Goal: Task Accomplishment & Management: Manage account settings

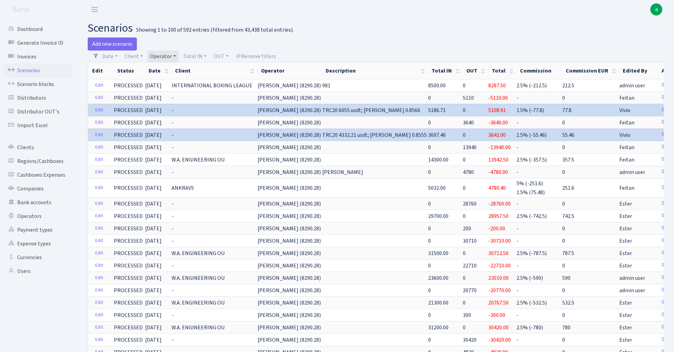
select select "100"
click at [169, 56] on link "Operator" at bounding box center [163, 57] width 32 height 12
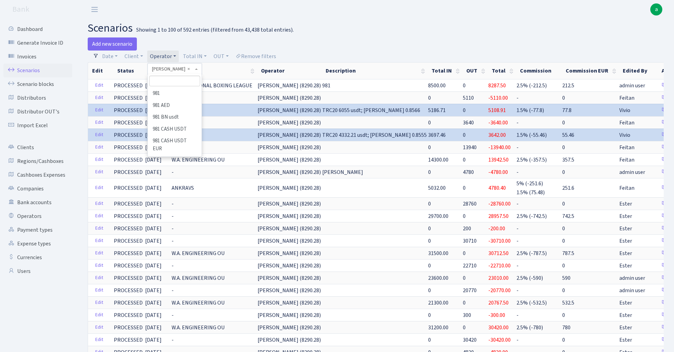
scroll to position [2317, 0]
click at [171, 83] on input "search" at bounding box center [174, 81] width 51 height 11
type input "kare"
click at [164, 94] on li "[PERSON_NAME]" at bounding box center [175, 94] width 52 height 12
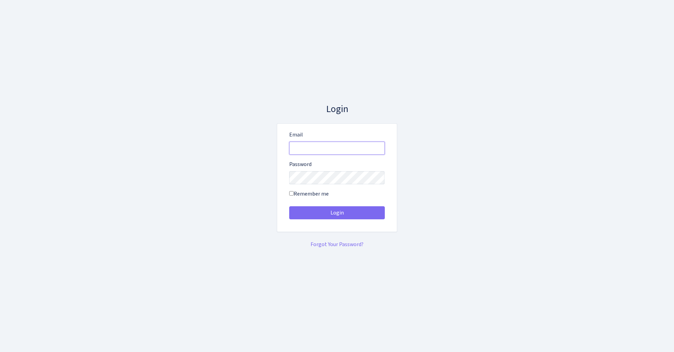
type input "admin@bank.com"
click at [337, 213] on button "Login" at bounding box center [337, 212] width 96 height 13
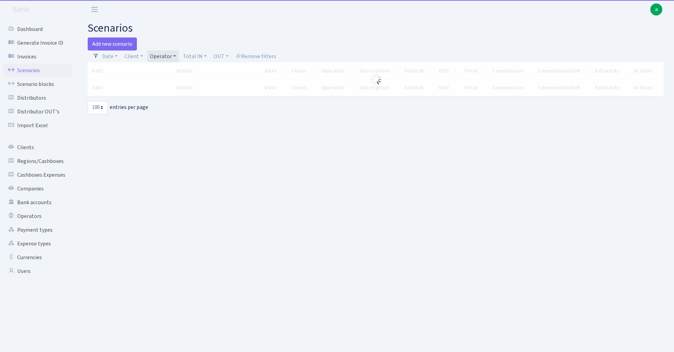
select select "100"
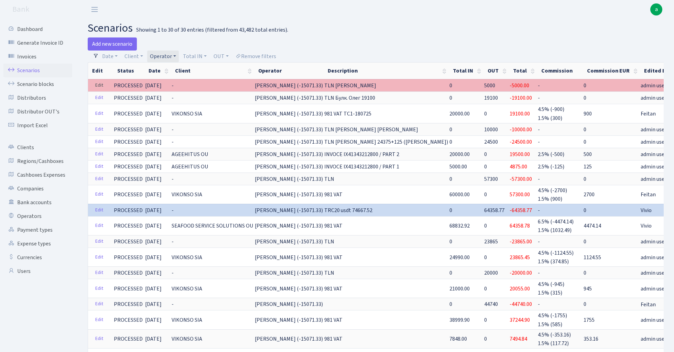
click at [98, 84] on link "Edit" at bounding box center [99, 85] width 14 height 11
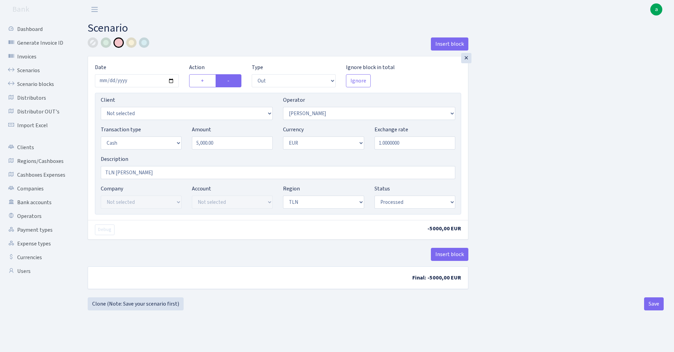
select select "out"
select select "396"
select select "1"
select select "2"
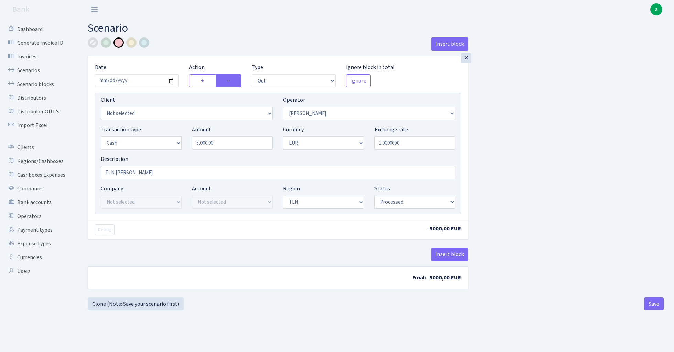
select select "processed"
select select "262"
click at [655, 306] on button "Save" at bounding box center [654, 303] width 20 height 13
select select "out"
select select "262"
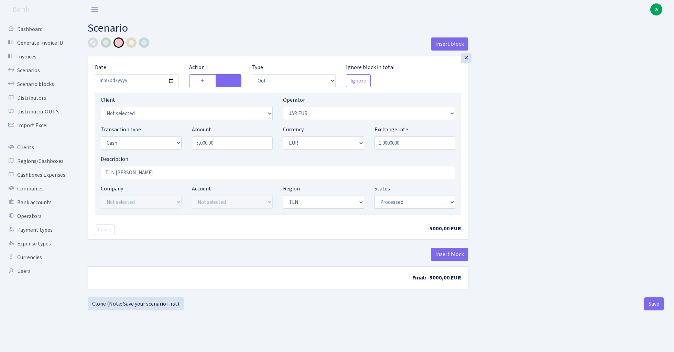
select select "1"
select select "2"
select select "processed"
click at [30, 69] on link "Scenarios" at bounding box center [37, 71] width 69 height 14
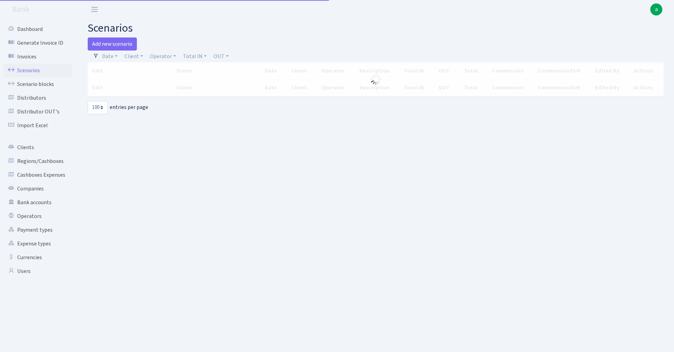
select select "100"
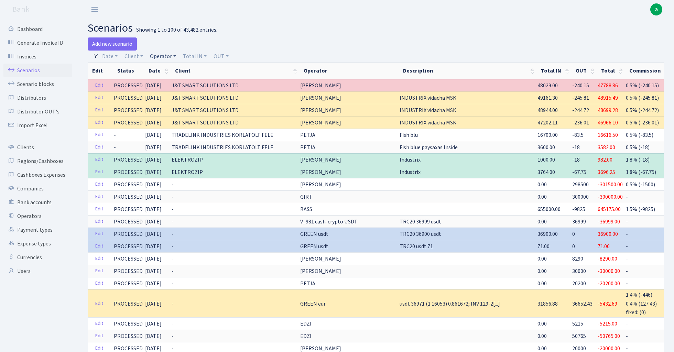
click at [164, 55] on link "Operator" at bounding box center [163, 57] width 32 height 12
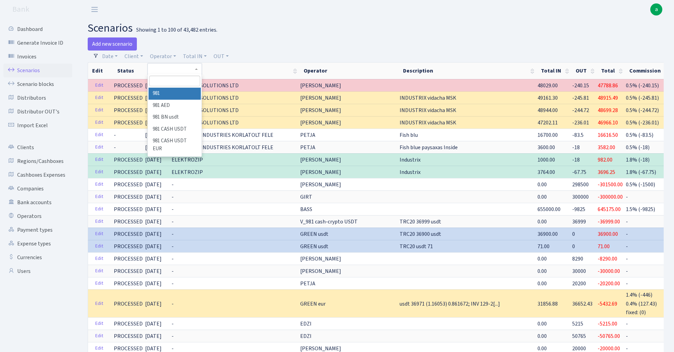
click at [175, 80] on input "search" at bounding box center [174, 81] width 51 height 11
type input "kare"
click at [175, 94] on li "[PERSON_NAME]" at bounding box center [175, 94] width 52 height 12
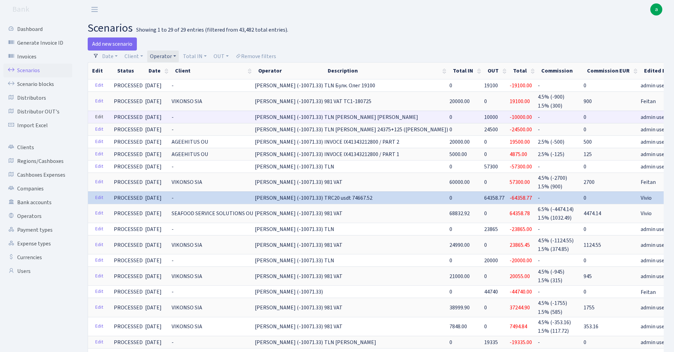
click at [98, 116] on link "Edit" at bounding box center [99, 117] width 14 height 11
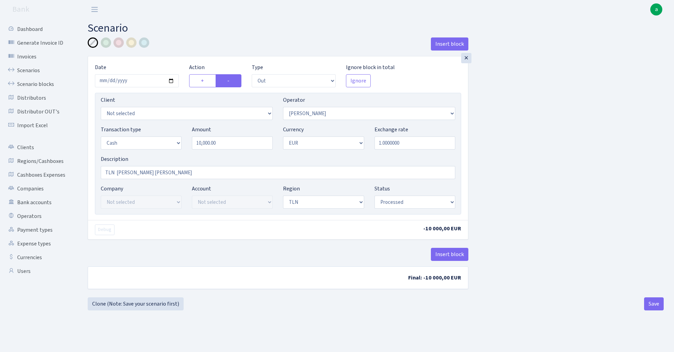
select select "out"
select select "396"
select select "1"
select select "2"
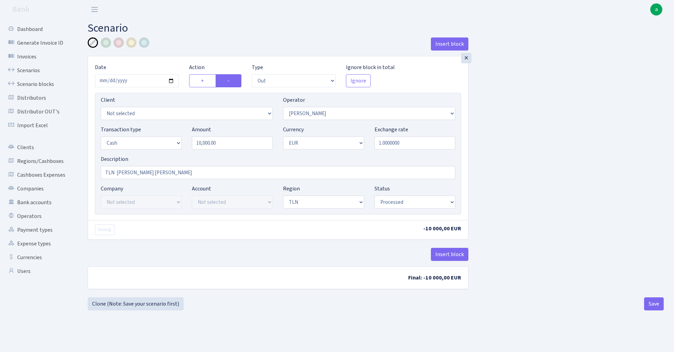
select select "processed"
click at [120, 42] on div at bounding box center [118, 42] width 10 height 10
select select "262"
click at [655, 303] on button "Save" at bounding box center [654, 303] width 20 height 13
select select "out"
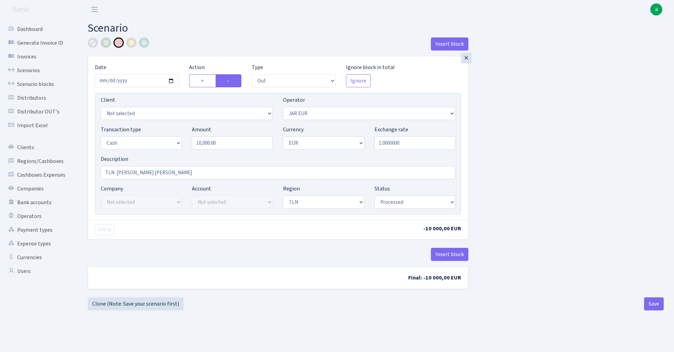
select select "262"
select select "1"
select select "2"
select select "processed"
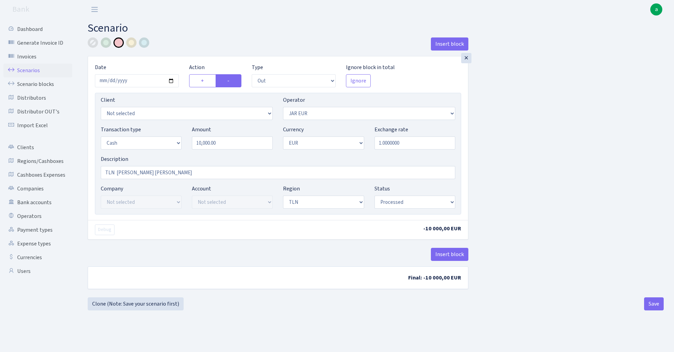
click at [22, 69] on link "Scenarios" at bounding box center [37, 71] width 69 height 14
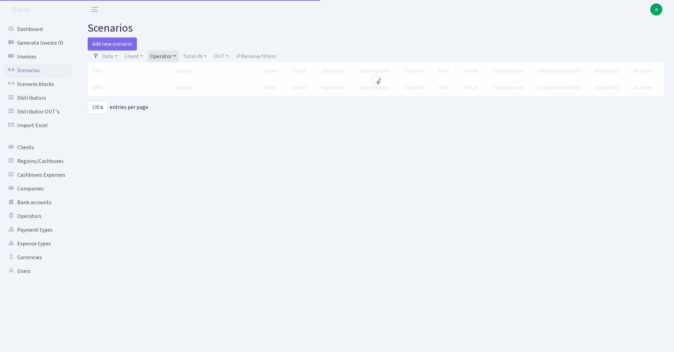
select select "100"
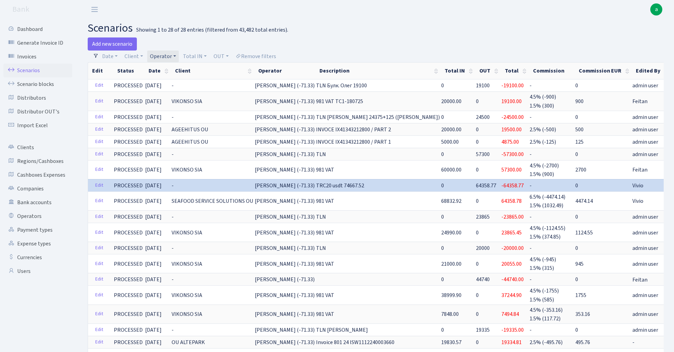
click at [165, 55] on link "Operator" at bounding box center [163, 57] width 32 height 12
click at [170, 78] on input "search" at bounding box center [174, 81] width 51 height 11
type input "[PERSON_NAME]"
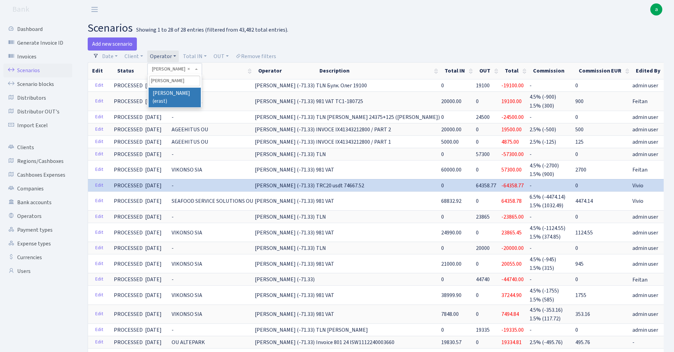
click at [181, 91] on li "[PERSON_NAME] (erast)" at bounding box center [175, 98] width 52 height 20
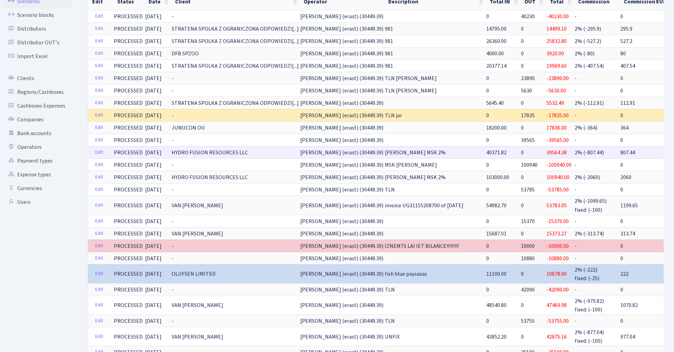
scroll to position [72, 0]
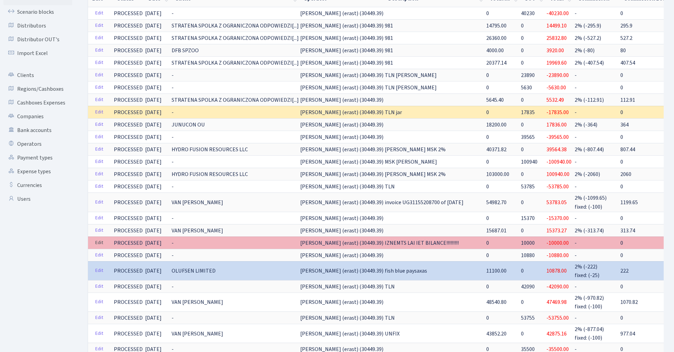
click at [100, 242] on link "Edit" at bounding box center [99, 243] width 14 height 11
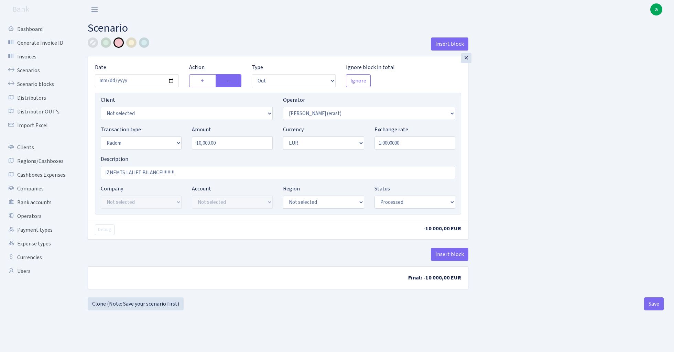
select select "out"
select select "155"
select select "11"
select select "1"
select select "processed"
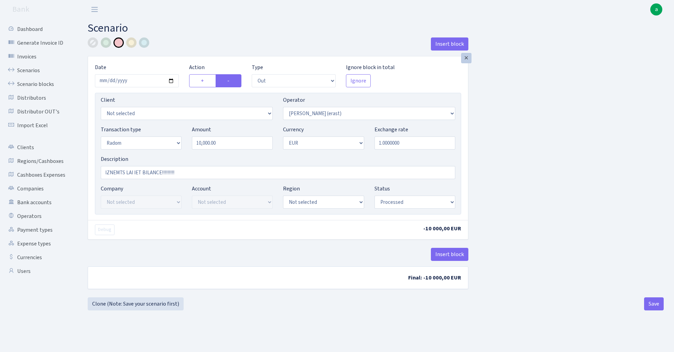
click at [465, 58] on div "×" at bounding box center [466, 58] width 10 height 10
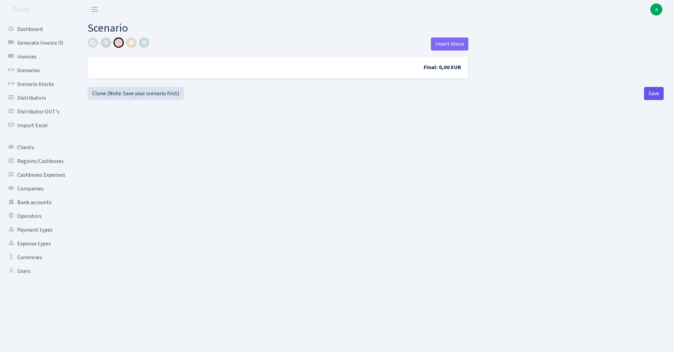
click at [658, 92] on button "Save" at bounding box center [654, 93] width 20 height 13
click at [28, 71] on link "Scenarios" at bounding box center [37, 71] width 69 height 14
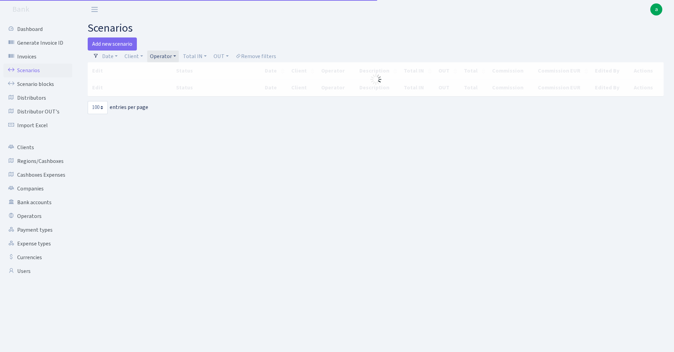
select select "100"
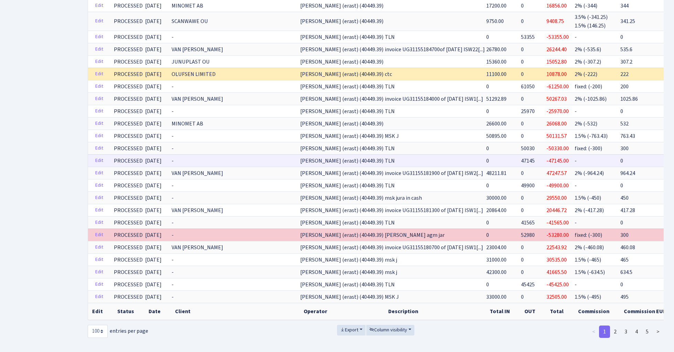
scroll to position [1087, 0]
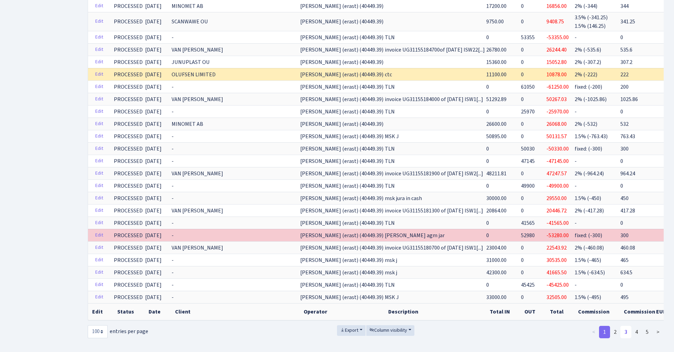
click at [624, 326] on link "3" at bounding box center [625, 332] width 11 height 12
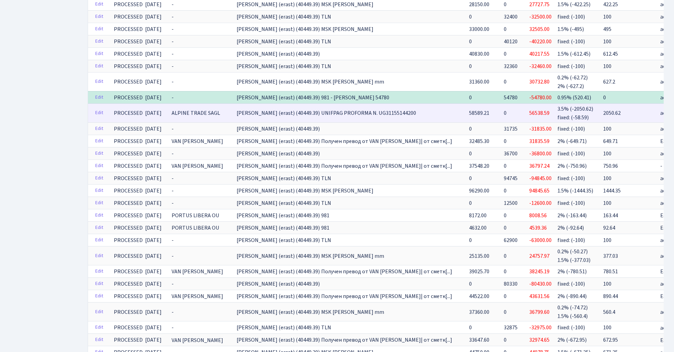
scroll to position [432, 0]
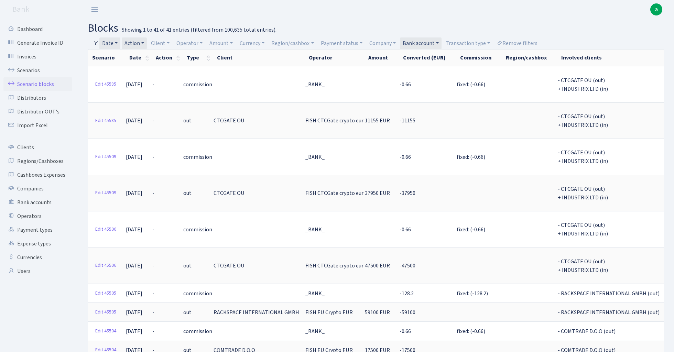
select select "100"
click at [433, 43] on link "Bank account" at bounding box center [421, 43] width 42 height 12
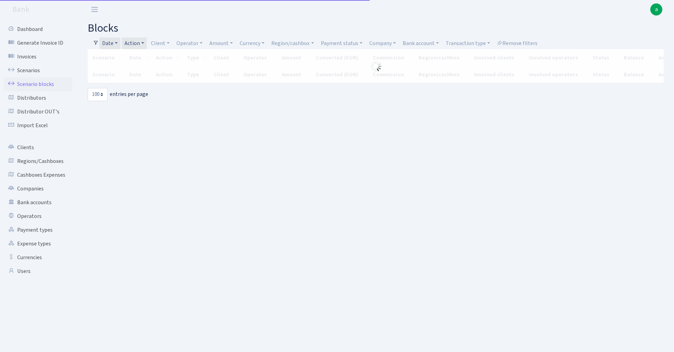
select select "100"
click at [531, 42] on link "Remove filters" at bounding box center [517, 43] width 46 height 12
click at [193, 43] on link "Operator" at bounding box center [190, 43] width 32 height 12
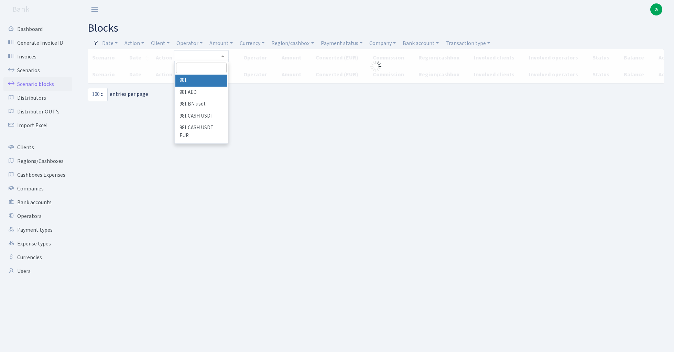
click at [197, 71] on input "search" at bounding box center [201, 68] width 51 height 11
type input "erik"
click at [212, 78] on li "[PERSON_NAME] (erast)" at bounding box center [201, 85] width 52 height 20
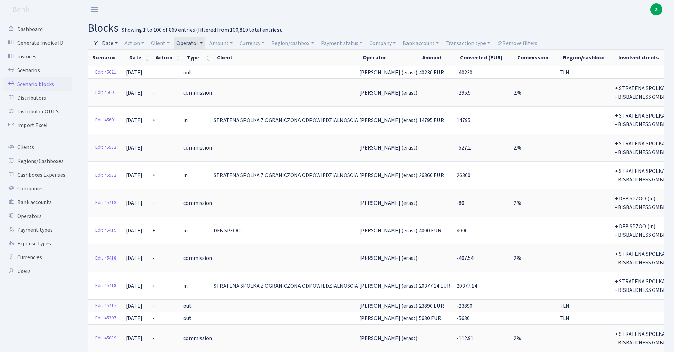
click at [113, 41] on link "Date" at bounding box center [109, 43] width 21 height 12
click at [131, 57] on input "01.08.2025 - 31.08.2025" at bounding box center [155, 56] width 82 height 13
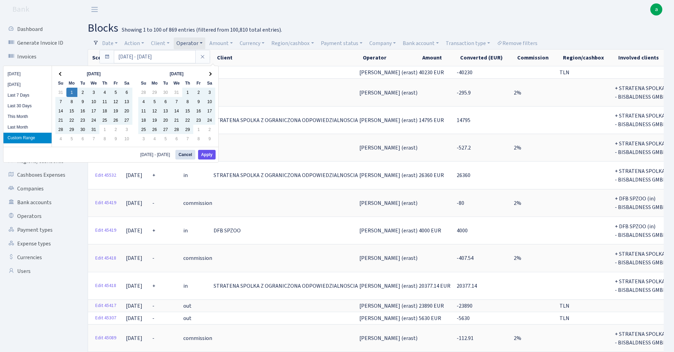
click at [208, 156] on button "Apply" at bounding box center [207, 155] width 18 height 10
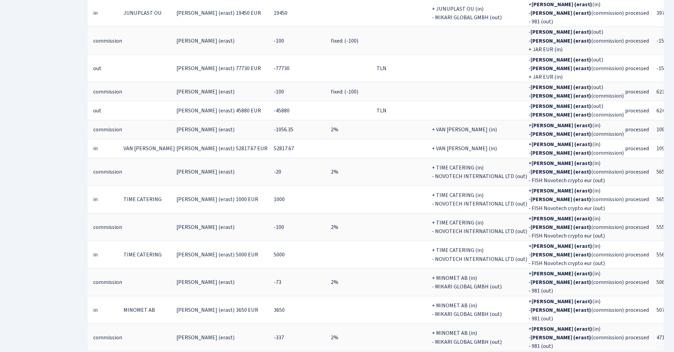
scroll to position [0, 104]
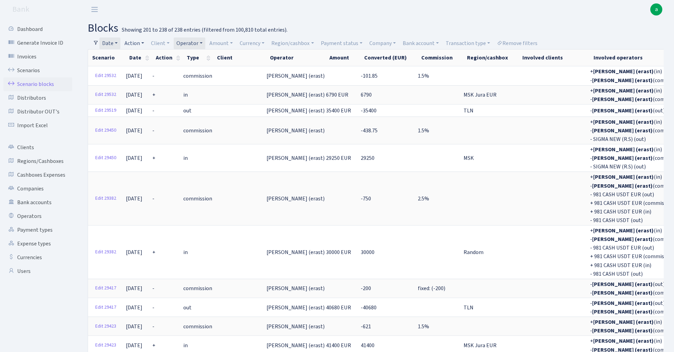
scroll to position [0, 0]
click at [116, 42] on link "Date" at bounding box center [109, 43] width 21 height 12
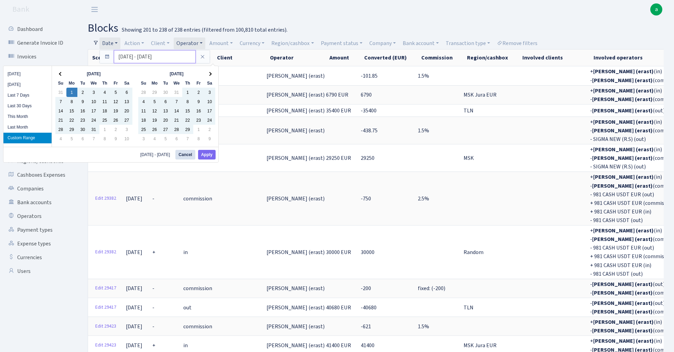
click at [142, 57] on input "[DATE] - [DATE]" at bounding box center [155, 56] width 82 height 13
type input "[DATE] - [DATE]"
click at [211, 154] on button "Apply" at bounding box center [207, 155] width 18 height 10
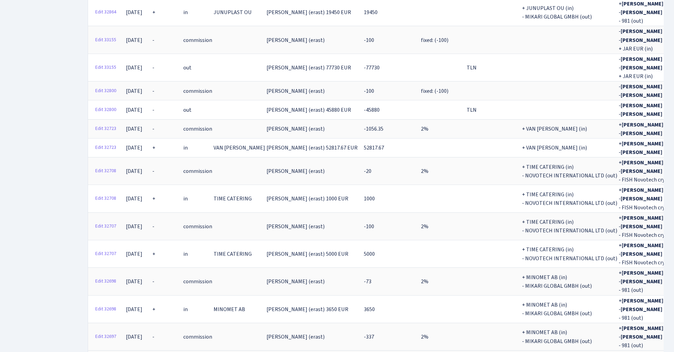
scroll to position [1852, 0]
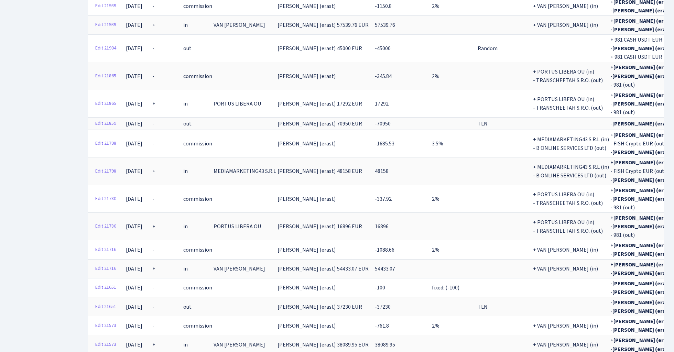
scroll to position [1833, 0]
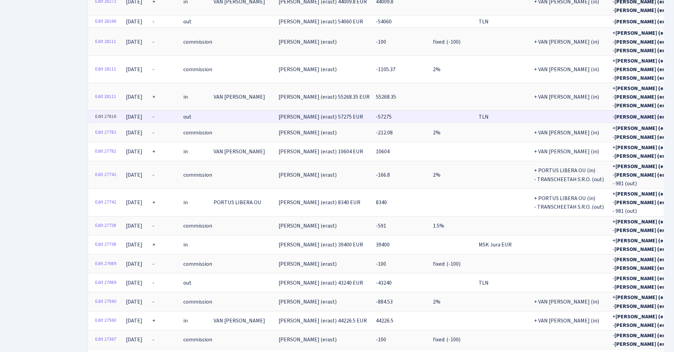
scroll to position [0, 0]
click at [103, 111] on link "Edit 27816" at bounding box center [105, 116] width 27 height 11
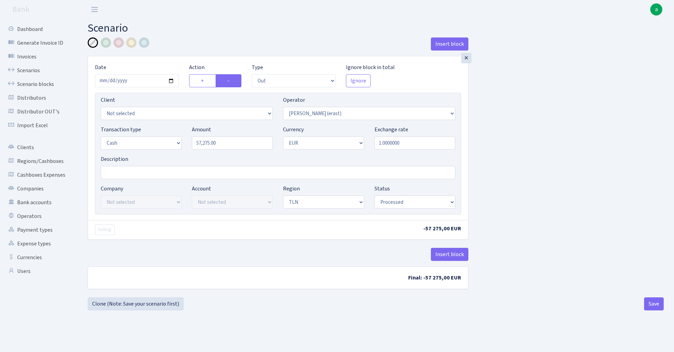
select select "out"
select select "155"
select select "1"
select select "2"
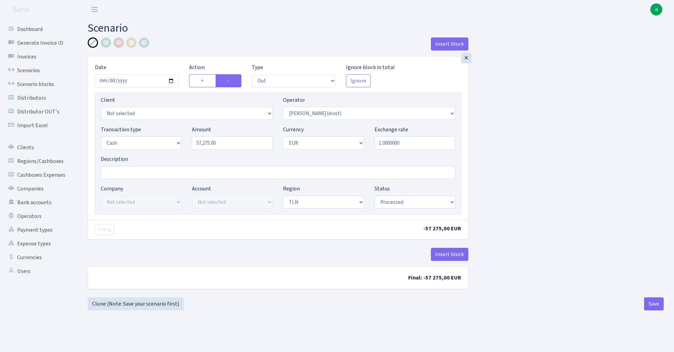
select select "processed"
click at [132, 175] on input "Description" at bounding box center [278, 172] width 355 height 13
type input "TLN"
click at [457, 252] on button "Insert block" at bounding box center [449, 254] width 37 height 13
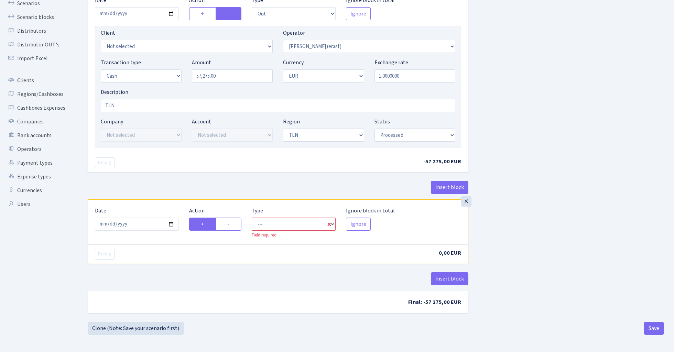
scroll to position [68, 0]
click at [146, 224] on input "2025-08-27" at bounding box center [137, 224] width 84 height 13
type input "2023-12-29"
click at [198, 174] on div "× Date 2023-12-29 Action + - Type --- In Out Commission Field required. Ignore …" at bounding box center [278, 94] width 381 height 210
click at [231, 224] on label "-" at bounding box center [229, 224] width 26 height 13
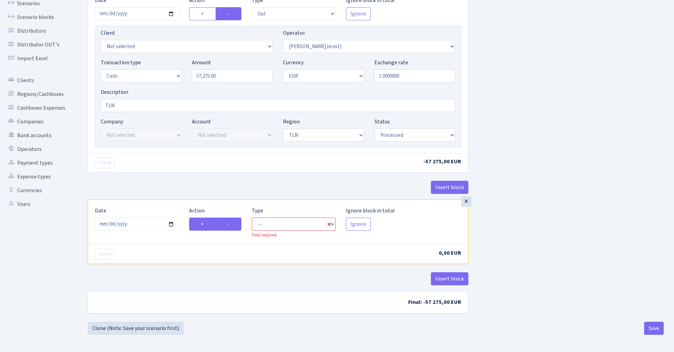
click at [231, 224] on input "-" at bounding box center [229, 222] width 4 height 4
radio input "true"
radio input "false"
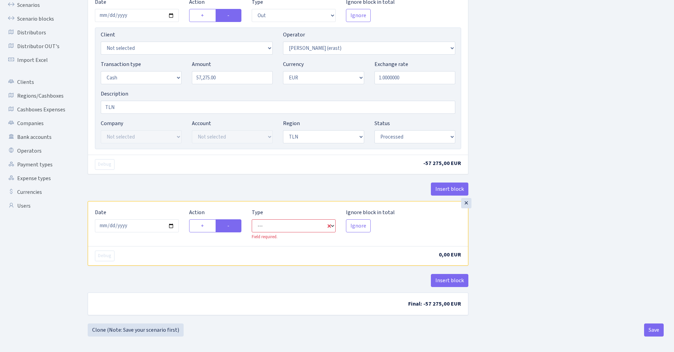
select select "commission"
select select "155"
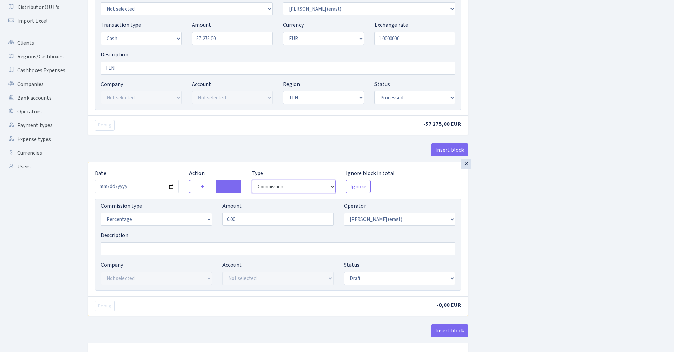
scroll to position [106, 0]
click at [266, 220] on input "0.00" at bounding box center [278, 218] width 111 height 13
select select "fixed"
click at [255, 219] on input "0.00" at bounding box center [278, 218] width 111 height 13
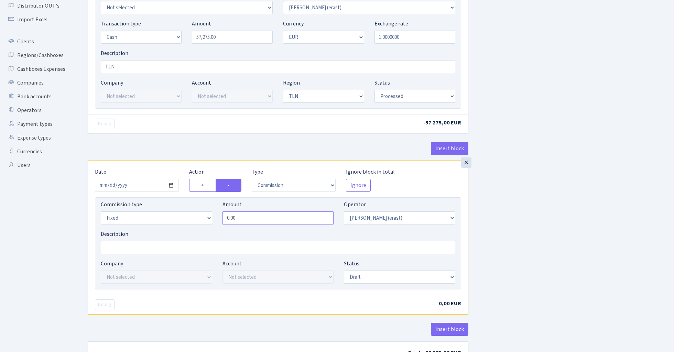
click at [255, 219] on input "0.00" at bounding box center [278, 218] width 111 height 13
type input "100.00"
click at [553, 236] on div "Insert block × Date 2023-12-29 Action + - Type --- In Out Commission Field requ…" at bounding box center [376, 151] width 586 height 438
select select "processed"
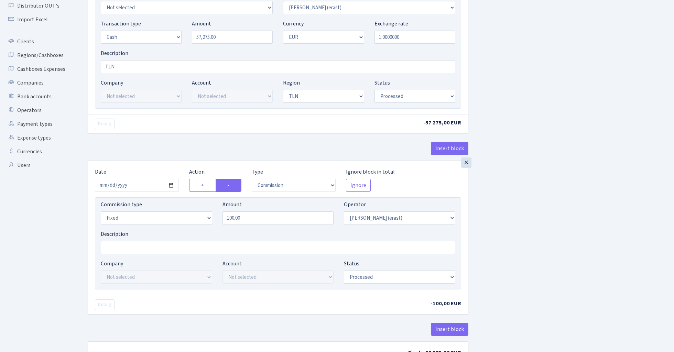
click at [545, 201] on div "Insert block × Date 2023-12-29 Action + - Type --- In Out Commission Field requ…" at bounding box center [376, 152] width 586 height 441
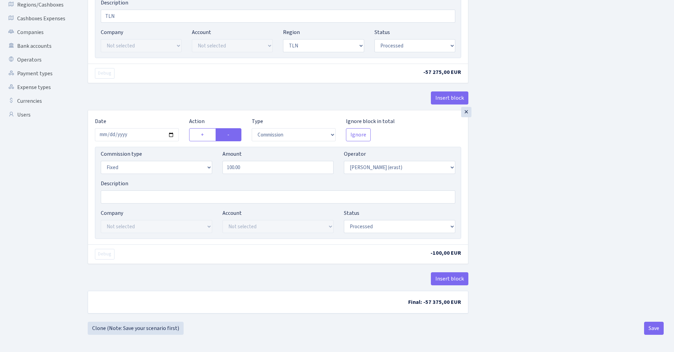
scroll to position [159, 0]
click at [650, 326] on button "Save" at bounding box center [654, 328] width 20 height 13
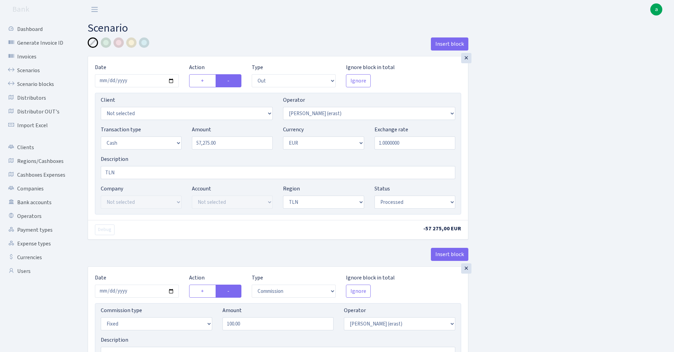
select select "out"
select select "155"
select select "1"
select select "2"
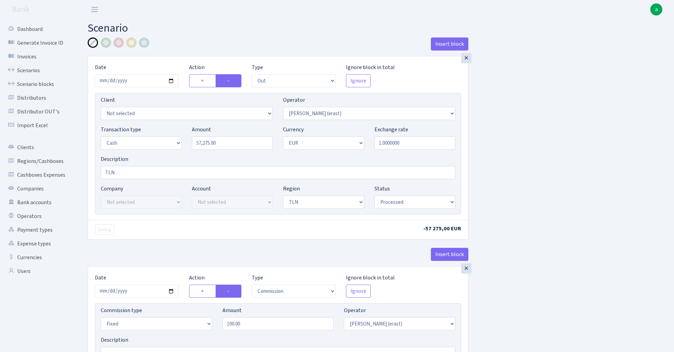
select select "processed"
select select "commission"
select select "fixed"
select select "155"
select select "processed"
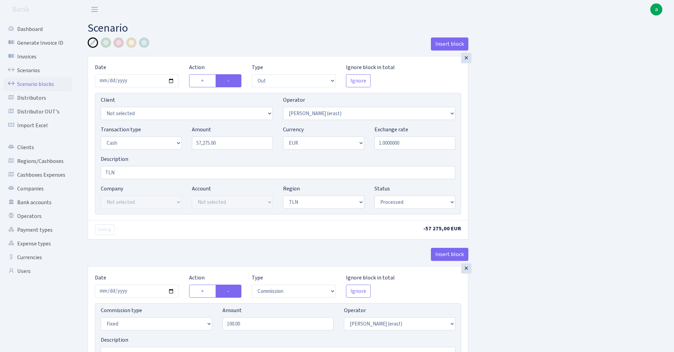
click at [42, 83] on link "Scenario blocks" at bounding box center [37, 84] width 69 height 14
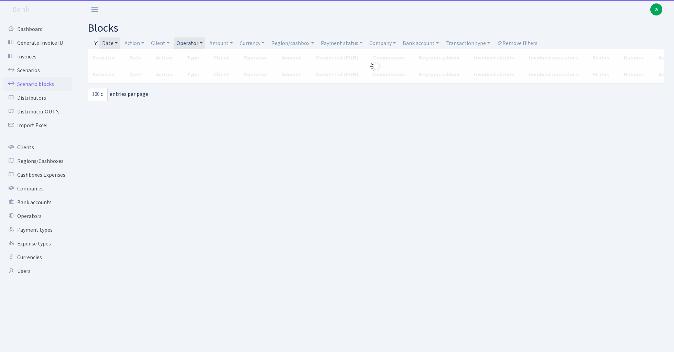
select select "100"
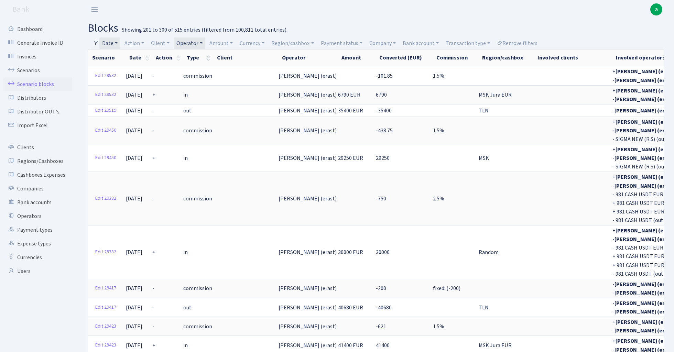
click at [115, 42] on link "Date" at bounding box center [109, 43] width 21 height 12
click at [141, 56] on input "[DATE] - [DATE]" at bounding box center [155, 56] width 82 height 13
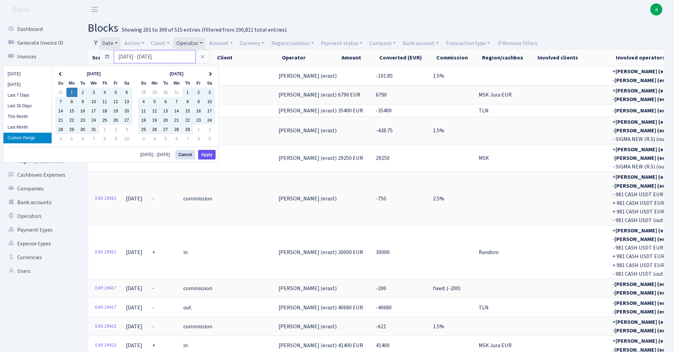
type input "[DATE] - [DATE]"
click at [208, 156] on button "Apply" at bounding box center [207, 155] width 18 height 10
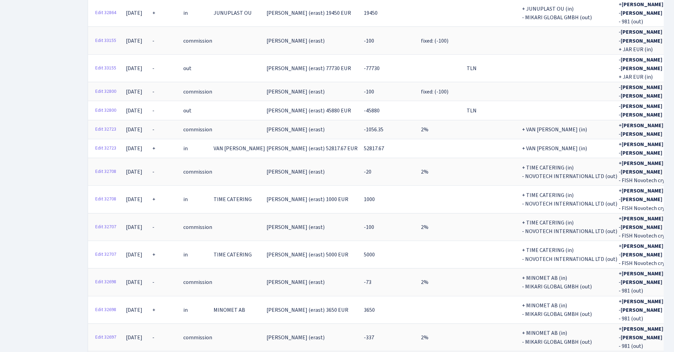
select select "-1"
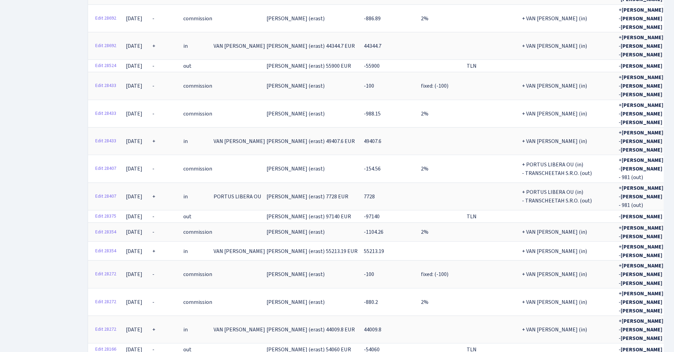
scroll to position [4829, 0]
